Goal: Task Accomplishment & Management: Use online tool/utility

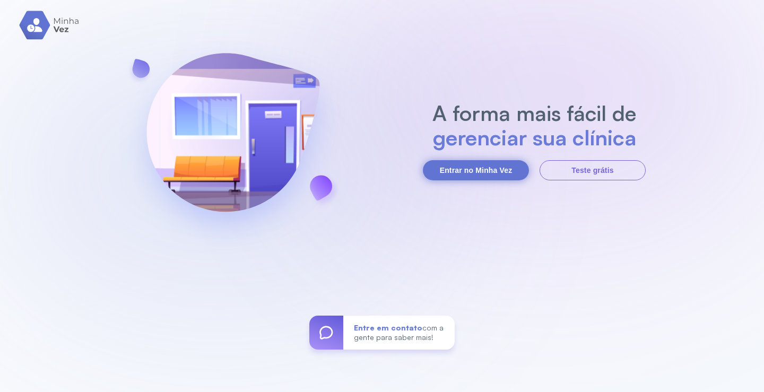
click at [485, 168] on button "Entrar no Minha Vez" at bounding box center [476, 170] width 106 height 20
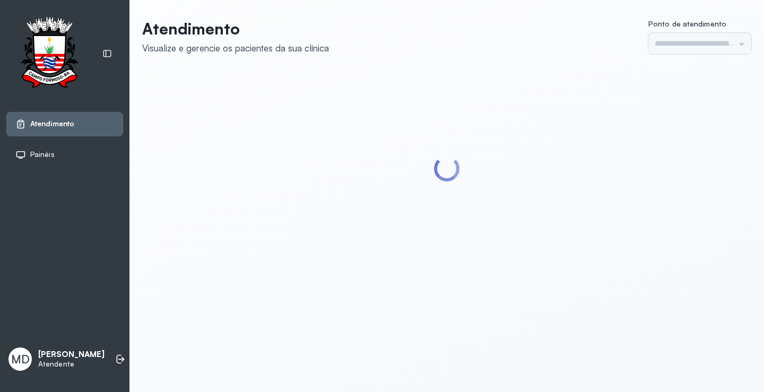
type input "*********"
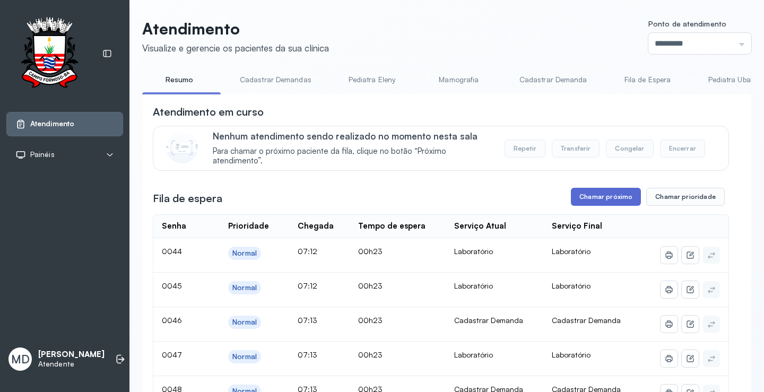
click at [615, 197] on button "Chamar próximo" at bounding box center [606, 197] width 70 height 18
click at [616, 199] on button "Chamar próximo" at bounding box center [606, 197] width 70 height 18
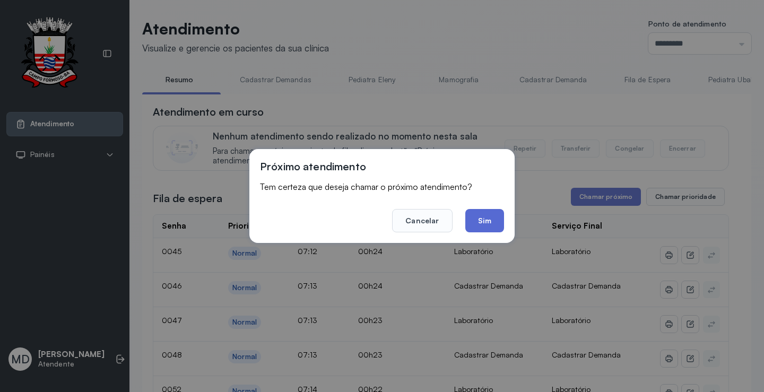
click at [487, 216] on button "Sim" at bounding box center [484, 220] width 39 height 23
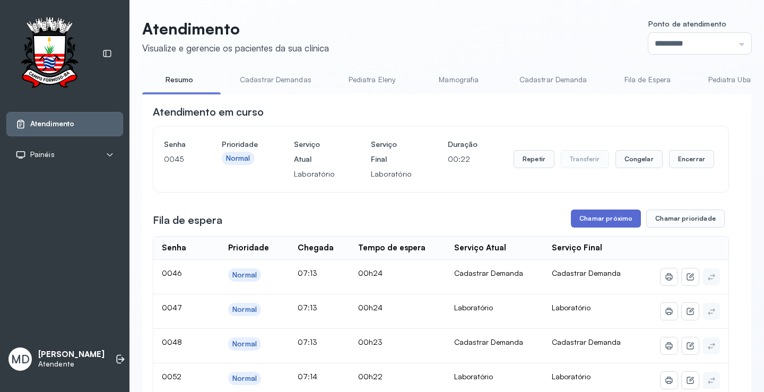
click at [603, 216] on button "Chamar próximo" at bounding box center [606, 219] width 70 height 18
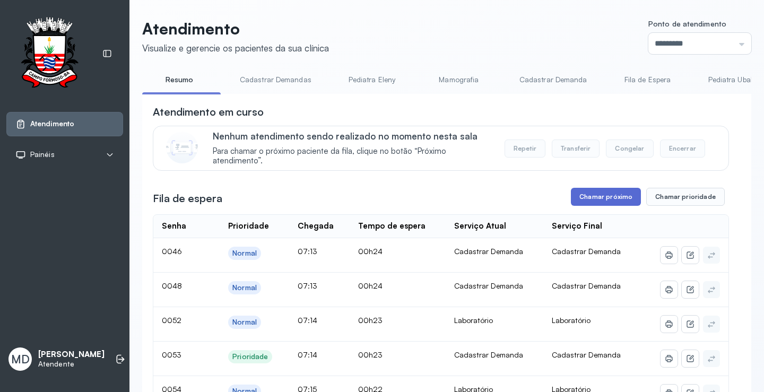
click at [609, 199] on button "Chamar próximo" at bounding box center [606, 197] width 70 height 18
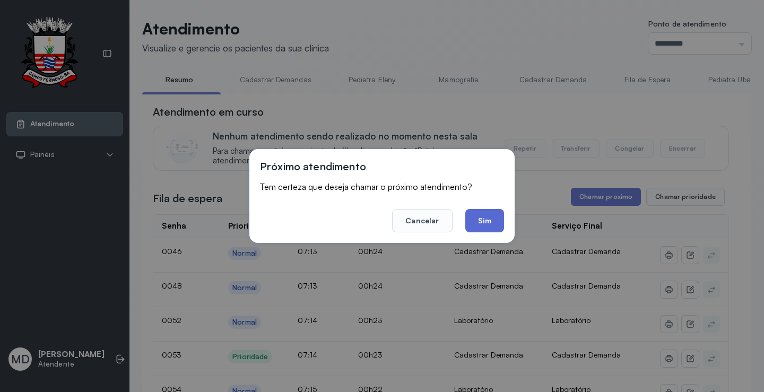
click at [490, 218] on button "Sim" at bounding box center [484, 220] width 39 height 23
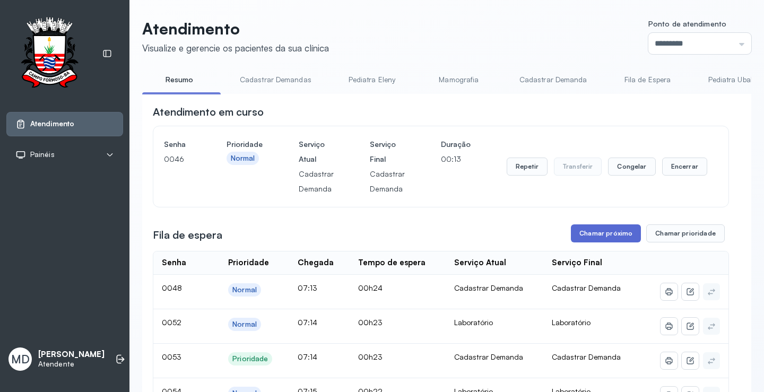
click at [605, 236] on button "Chamar próximo" at bounding box center [606, 233] width 70 height 18
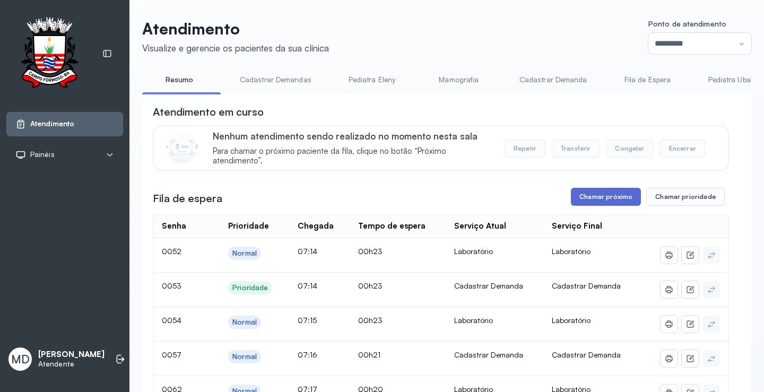
click at [605, 201] on button "Chamar próximo" at bounding box center [606, 197] width 70 height 18
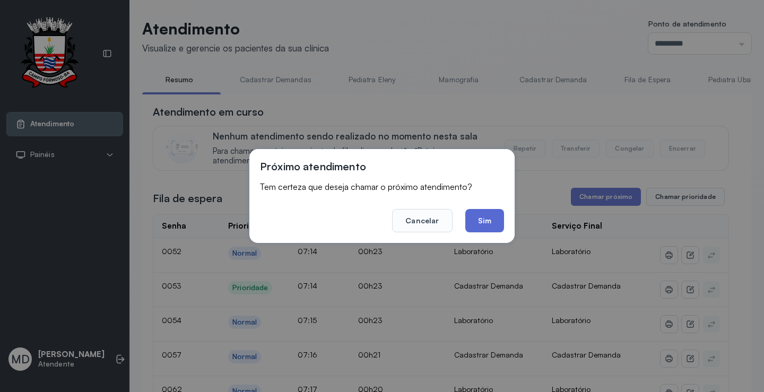
click at [481, 216] on button "Sim" at bounding box center [484, 220] width 39 height 23
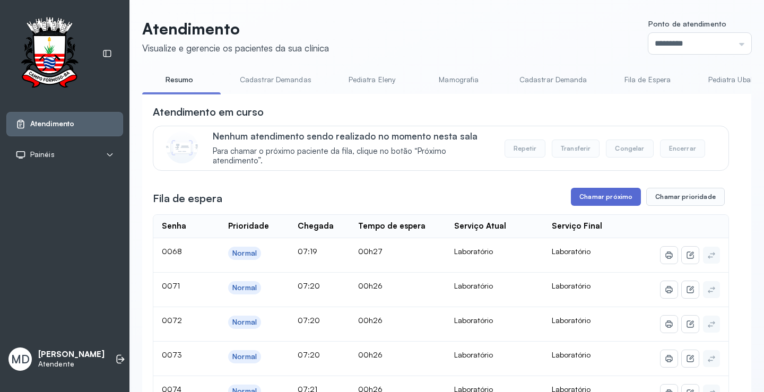
click at [615, 196] on button "Chamar próximo" at bounding box center [606, 197] width 70 height 18
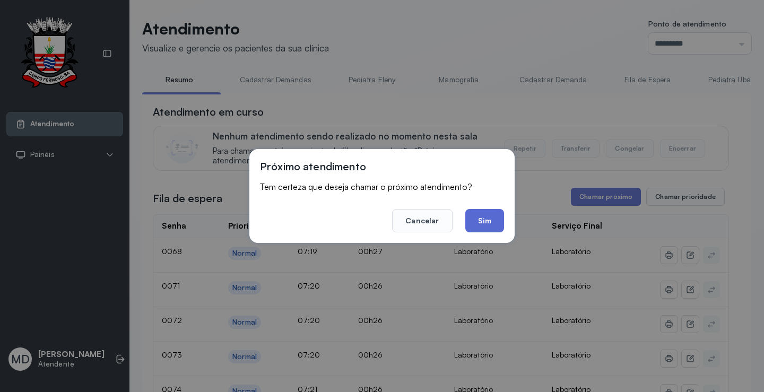
click at [489, 220] on button "Sim" at bounding box center [484, 220] width 39 height 23
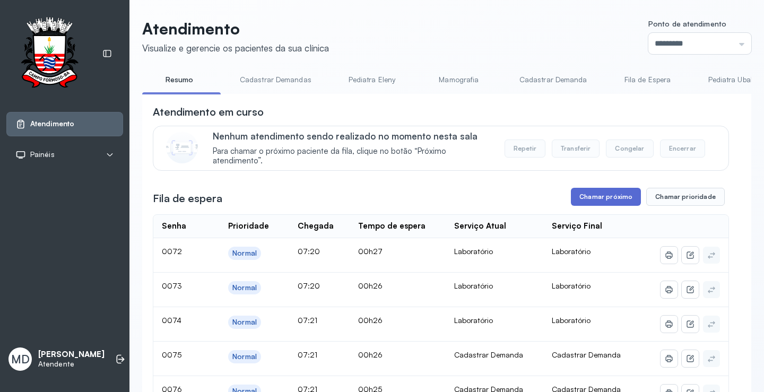
click at [605, 197] on button "Chamar próximo" at bounding box center [606, 197] width 70 height 18
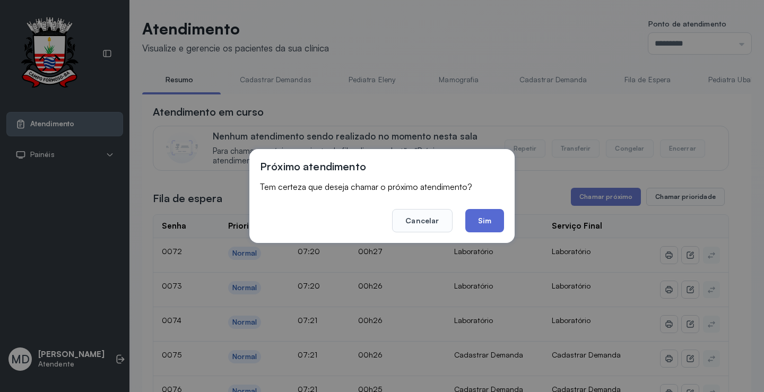
click at [487, 215] on button "Sim" at bounding box center [484, 220] width 39 height 23
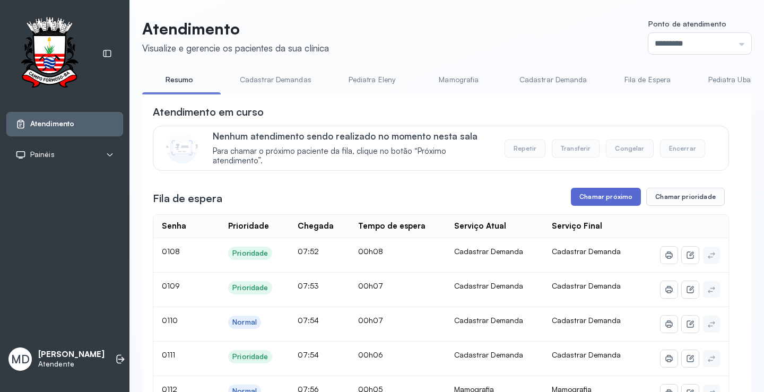
click at [616, 200] on button "Chamar próximo" at bounding box center [606, 197] width 70 height 18
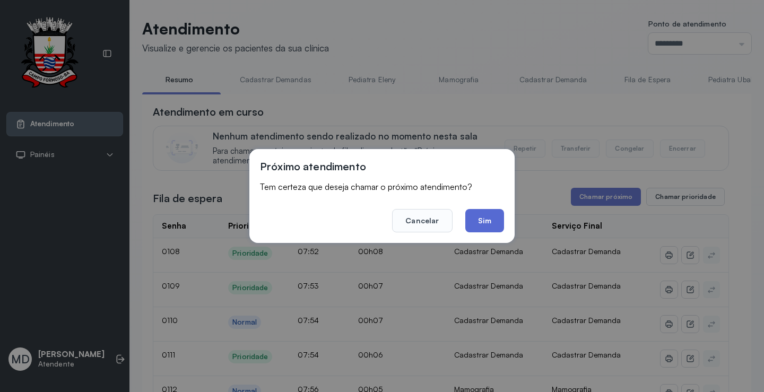
click at [481, 218] on button "Sim" at bounding box center [484, 220] width 39 height 23
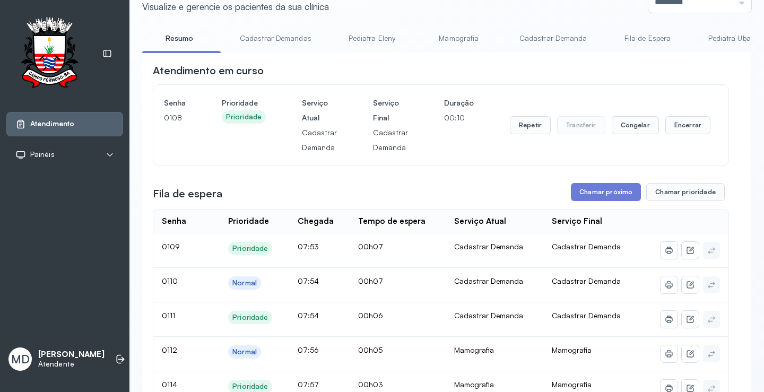
scroll to position [53, 0]
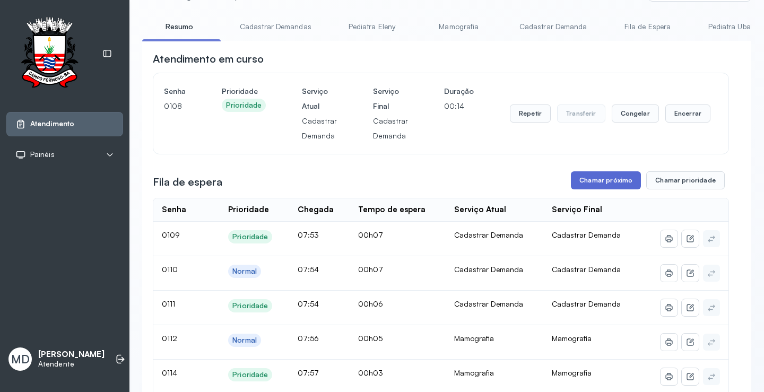
click at [605, 185] on button "Chamar próximo" at bounding box center [606, 180] width 70 height 18
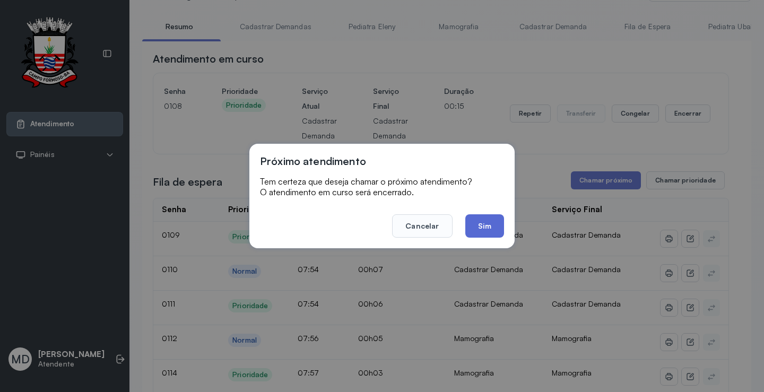
click at [486, 226] on button "Sim" at bounding box center [484, 225] width 39 height 23
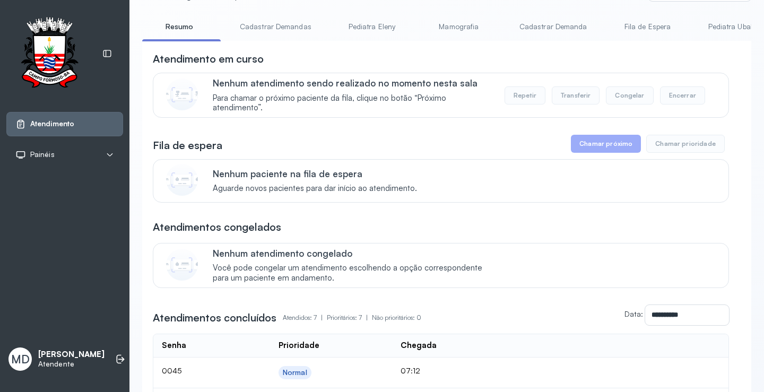
scroll to position [159, 0]
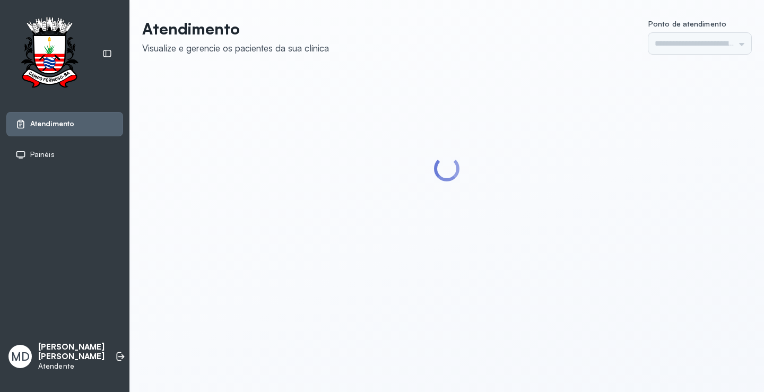
type input "*********"
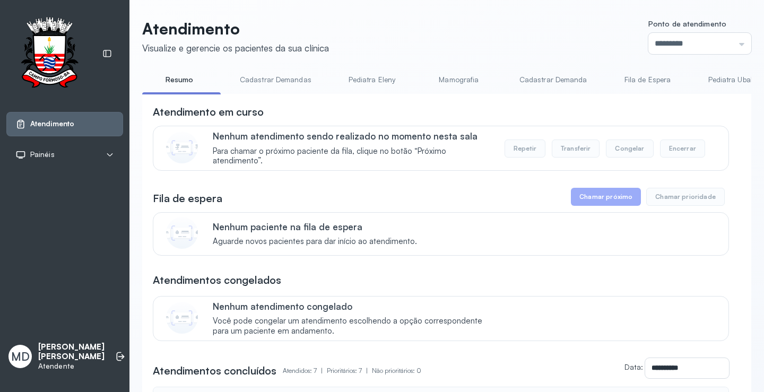
click at [606, 199] on button "Chamar próximo" at bounding box center [606, 197] width 70 height 18
click at [617, 201] on button "Chamar próximo" at bounding box center [606, 197] width 70 height 18
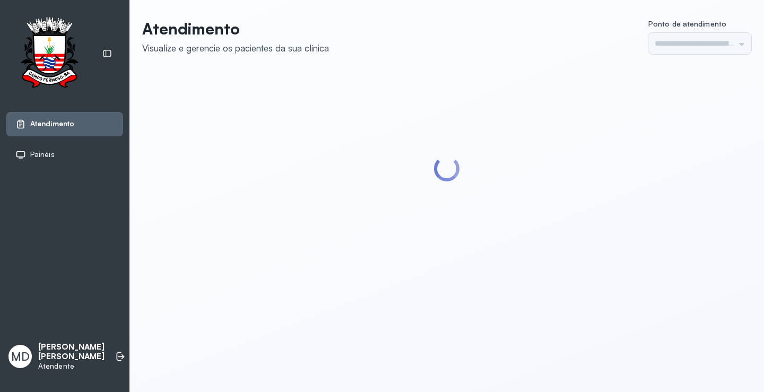
type input "*********"
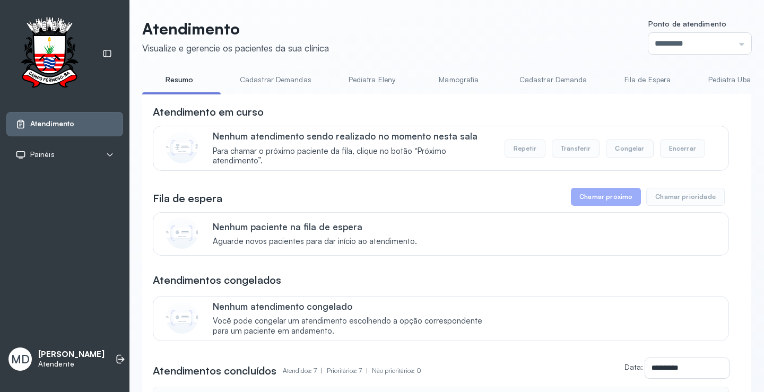
click at [603, 194] on button "Chamar próximo" at bounding box center [606, 197] width 70 height 18
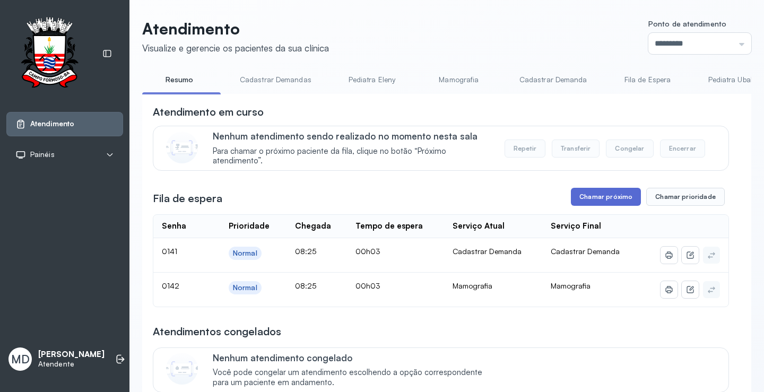
click at [599, 199] on button "Chamar próximo" at bounding box center [606, 197] width 70 height 18
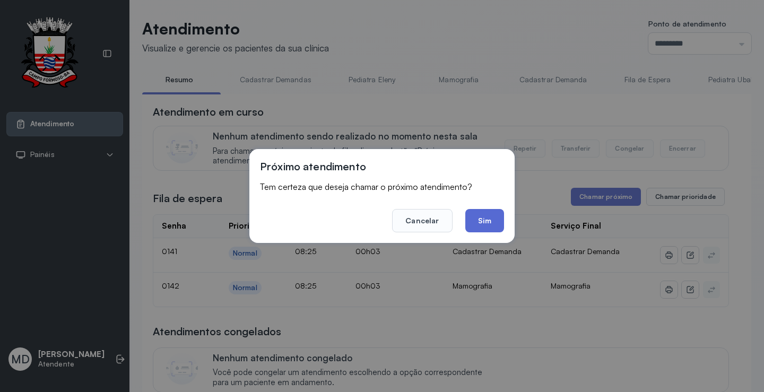
click at [491, 218] on button "Sim" at bounding box center [484, 220] width 39 height 23
